Goal: Information Seeking & Learning: Find specific fact

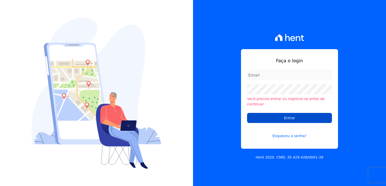
type input "financeiro@genesisempreendimentos.com.br"
click at [308, 116] on input "Entrar" at bounding box center [289, 118] width 85 height 10
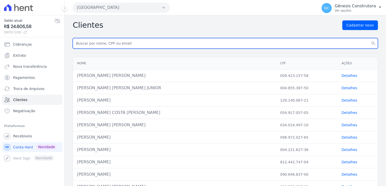
click at [125, 45] on input "text" at bounding box center [225, 43] width 305 height 11
paste input "[PERSON_NAME]"
type input "[PERSON_NAME]"
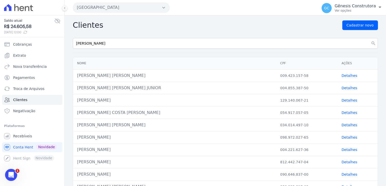
click at [164, 6] on icon "button" at bounding box center [164, 8] width 4 height 4
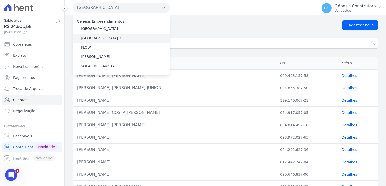
click at [106, 36] on label "[GEOGRAPHIC_DATA] 3" at bounding box center [101, 38] width 41 height 5
click at [0, 0] on input "[GEOGRAPHIC_DATA] 3" at bounding box center [0, 0] width 0 height 0
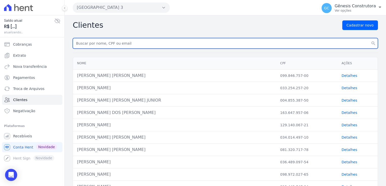
click at [144, 43] on input "text" at bounding box center [225, 43] width 305 height 11
paste input "[PERSON_NAME]"
type input "[PERSON_NAME]"
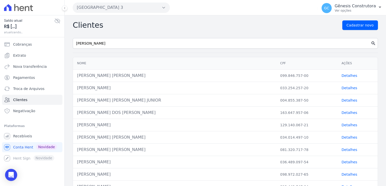
click at [371, 44] on icon "search" at bounding box center [373, 43] width 5 height 5
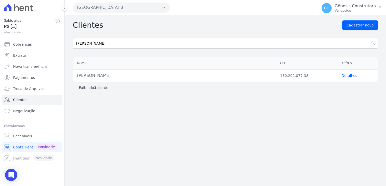
click at [348, 77] on link "Detalhes" at bounding box center [349, 76] width 16 height 4
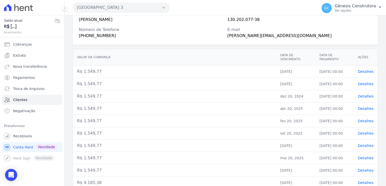
scroll to position [76, 0]
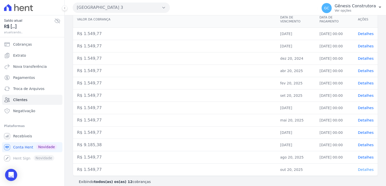
click at [363, 169] on span "Detalhes" at bounding box center [366, 170] width 16 height 4
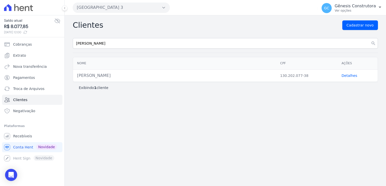
click at [347, 77] on link "Detalhes" at bounding box center [349, 76] width 16 height 4
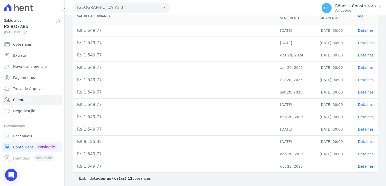
scroll to position [80, 0]
click at [365, 129] on span "Detalhes" at bounding box center [366, 129] width 16 height 4
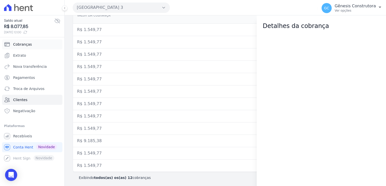
click at [23, 43] on span "Cobranças" at bounding box center [22, 44] width 19 height 5
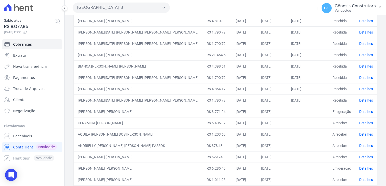
scroll to position [126, 0]
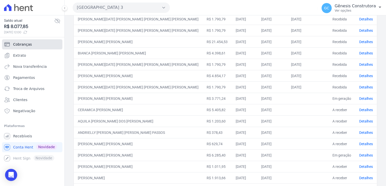
click at [23, 43] on span "Cobranças" at bounding box center [22, 44] width 19 height 5
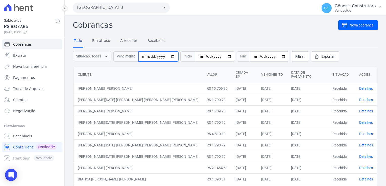
click at [145, 57] on input "date" at bounding box center [158, 57] width 40 height 10
type input "[DATE]"
click at [295, 54] on span "Filtrar" at bounding box center [299, 56] width 9 height 5
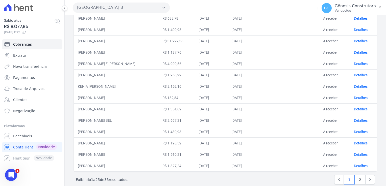
scroll to position [198, 0]
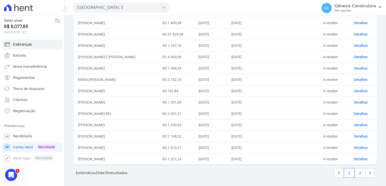
click at [358, 173] on link "2" at bounding box center [360, 173] width 11 height 10
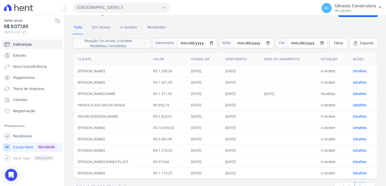
scroll to position [25, 0]
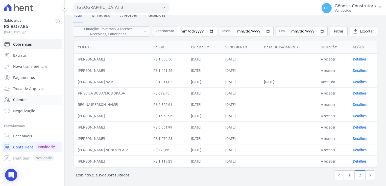
click at [19, 103] on link "Clientes" at bounding box center [32, 100] width 60 height 10
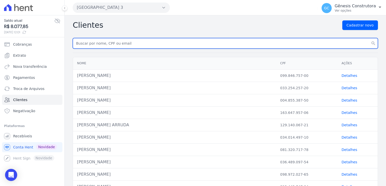
click at [135, 41] on input "text" at bounding box center [225, 43] width 305 height 11
paste input "[PERSON_NAME]"
type input "[PERSON_NAME]"
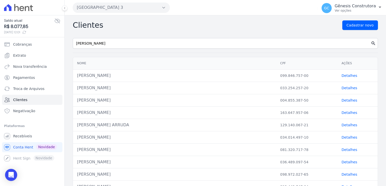
drag, startPoint x: 367, startPoint y: 45, endPoint x: 355, endPoint y: 50, distance: 13.1
click at [369, 45] on button "search" at bounding box center [373, 43] width 9 height 11
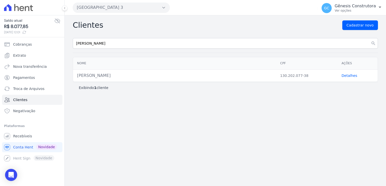
click at [353, 78] on td "Detalhes" at bounding box center [357, 76] width 40 height 12
click at [352, 77] on link "Detalhes" at bounding box center [349, 76] width 16 height 4
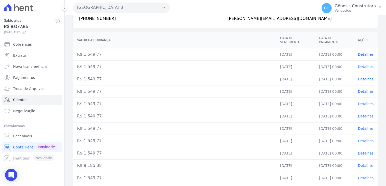
scroll to position [80, 0]
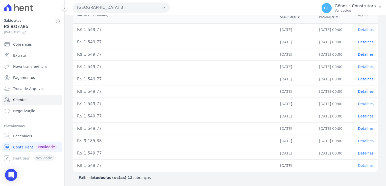
click at [365, 165] on span "Detalhes" at bounding box center [366, 166] width 16 height 4
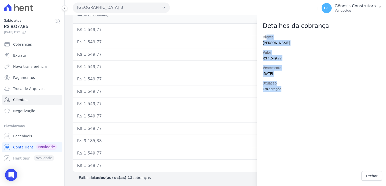
drag, startPoint x: 304, startPoint y: 87, endPoint x: 267, endPoint y: 38, distance: 61.9
click at [267, 38] on div "Cliente PEDRO HENRIQUE LOPES RAIBOLT Valor R$ 1.549,77 Vencimento 20/10/2025 Si…" at bounding box center [321, 101] width 129 height 132
click at [340, 79] on div "Cliente PEDRO HENRIQUE LOPES RAIBOLT Valor R$ 1.549,77 Vencimento 20/10/2025 Si…" at bounding box center [321, 101] width 129 height 132
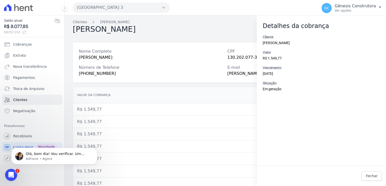
scroll to position [0, 0]
